Goal: Information Seeking & Learning: Learn about a topic

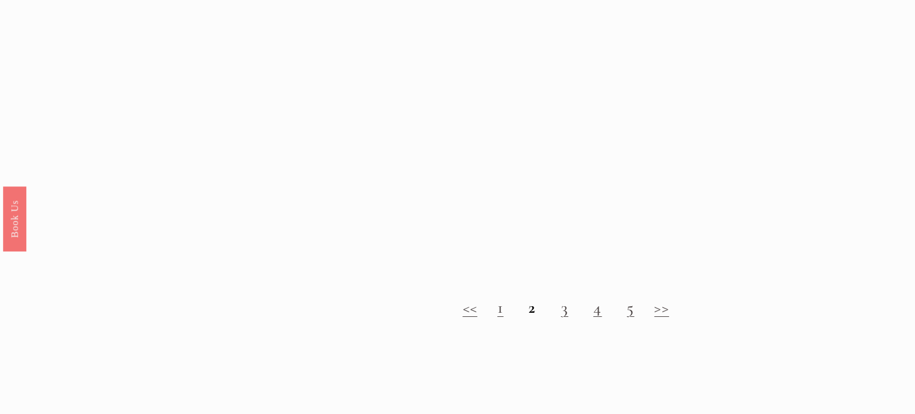
scroll to position [1162, 0]
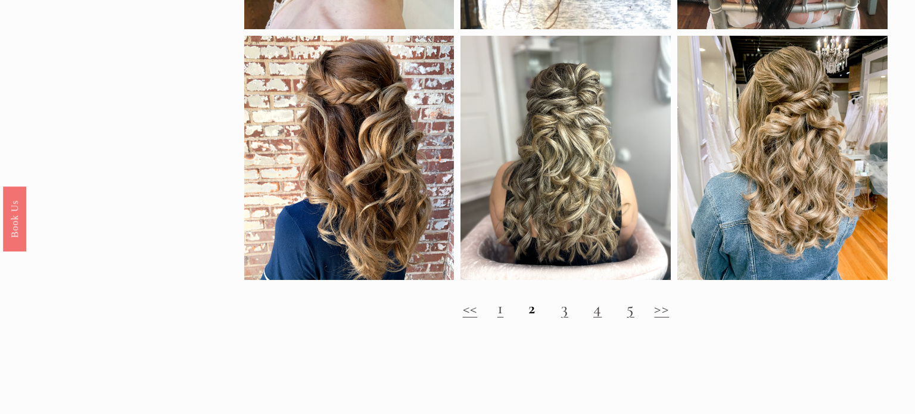
click at [532, 311] on strong "2" at bounding box center [531, 308] width 7 height 20
click at [564, 313] on link "3" at bounding box center [564, 308] width 7 height 20
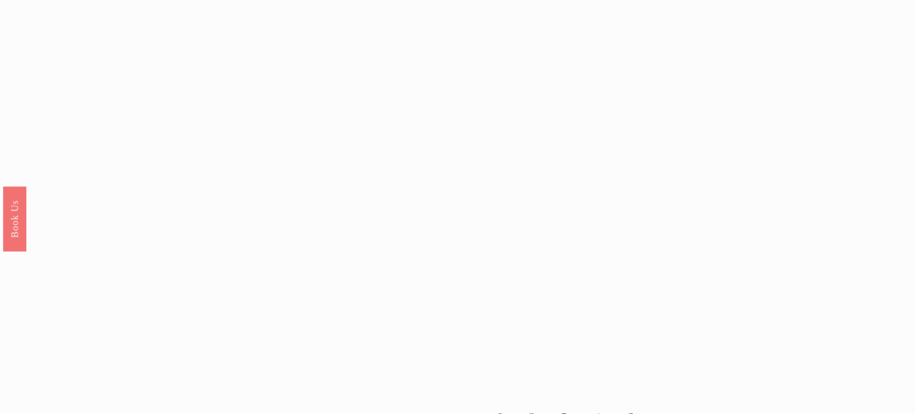
scroll to position [1009, 0]
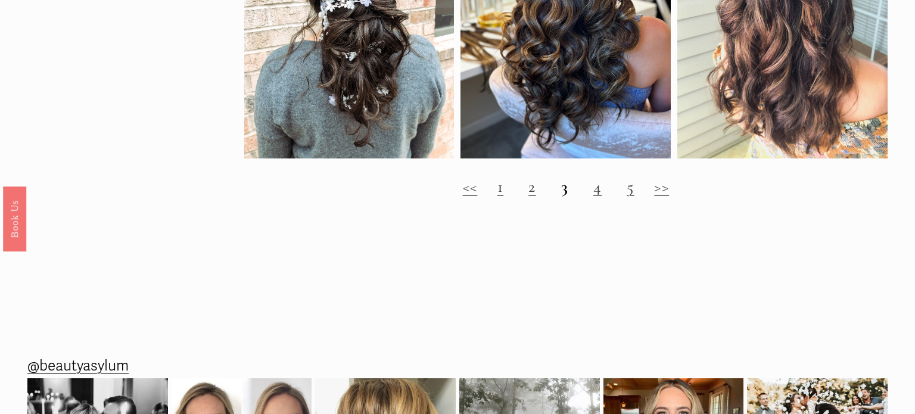
click at [525, 206] on div "<< 1 2 3 4 5 >>" at bounding box center [565, 186] width 643 height 43
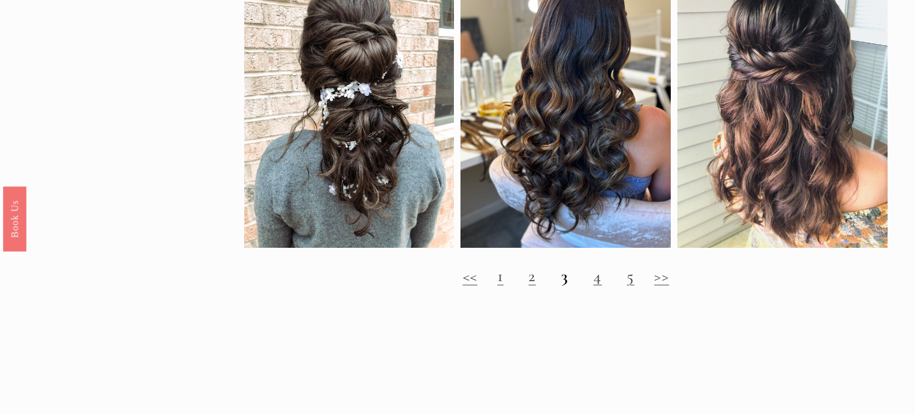
scroll to position [1143, 0]
click at [595, 281] on link "4" at bounding box center [597, 276] width 8 height 20
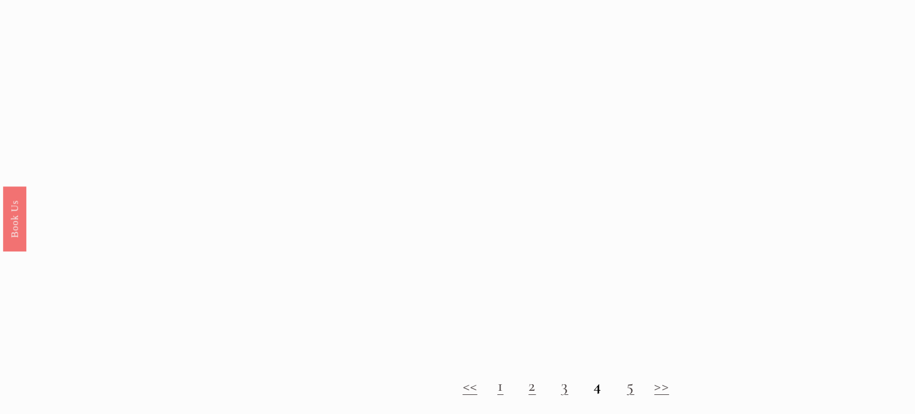
scroll to position [1136, 0]
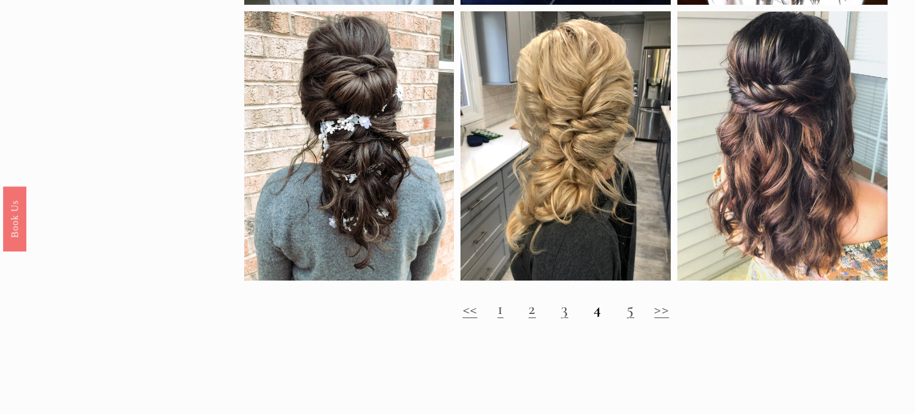
click at [626, 310] on link "5" at bounding box center [629, 308] width 7 height 20
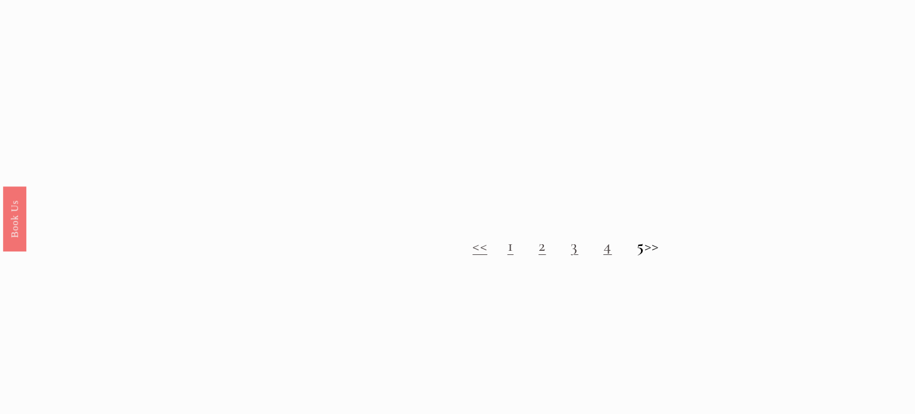
scroll to position [1224, 0]
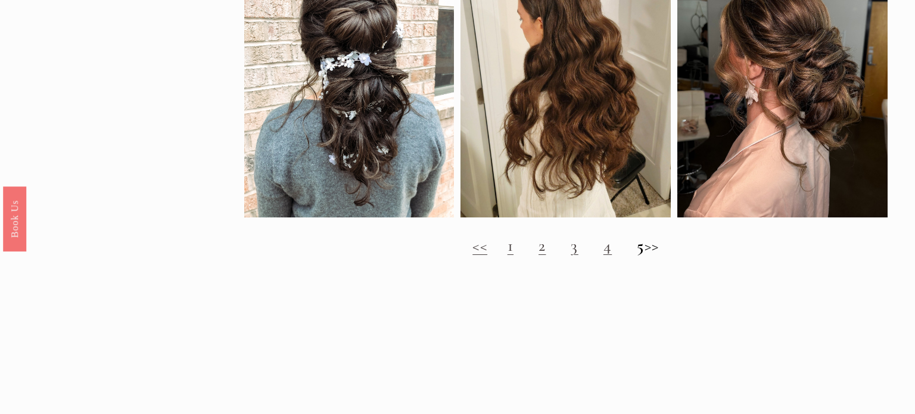
click at [654, 242] on h2 "<< 1 2 3 4 5 >>" at bounding box center [565, 246] width 643 height 20
click at [652, 248] on h2 "<< 1 2 3 4 5 >>" at bounding box center [565, 246] width 643 height 20
